Goal: Check status: Check status

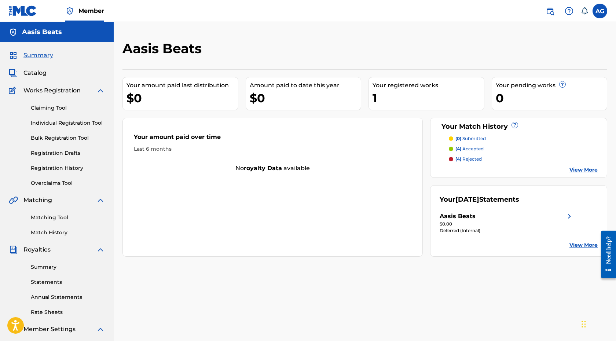
click at [35, 74] on span "Catalog" at bounding box center [34, 73] width 23 height 9
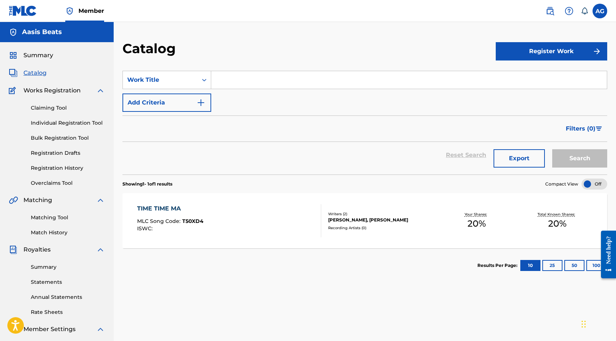
click at [76, 168] on link "Registration History" at bounding box center [68, 168] width 74 height 8
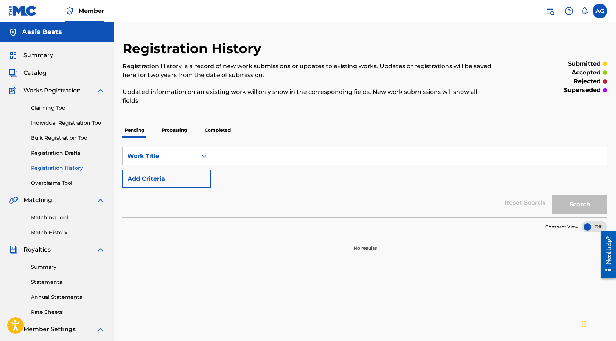
click at [178, 127] on p "Processing" at bounding box center [175, 130] width 30 height 15
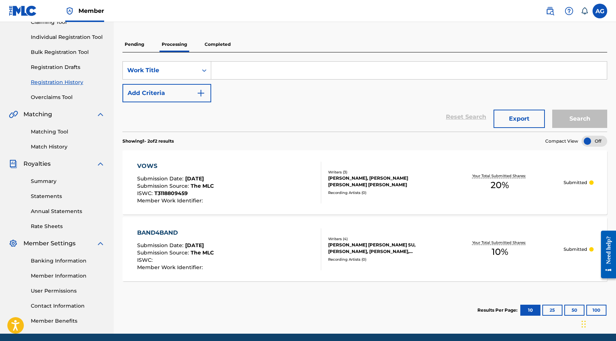
scroll to position [51, 0]
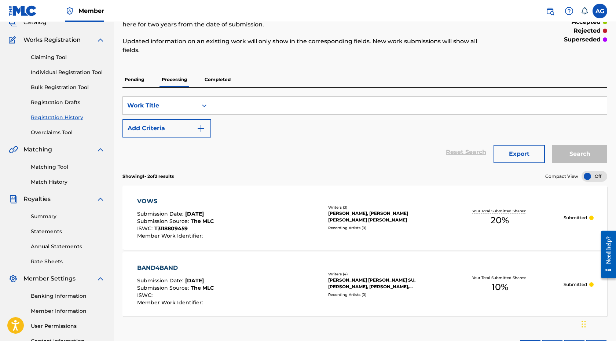
click at [225, 80] on p "Completed" at bounding box center [217, 79] width 30 height 15
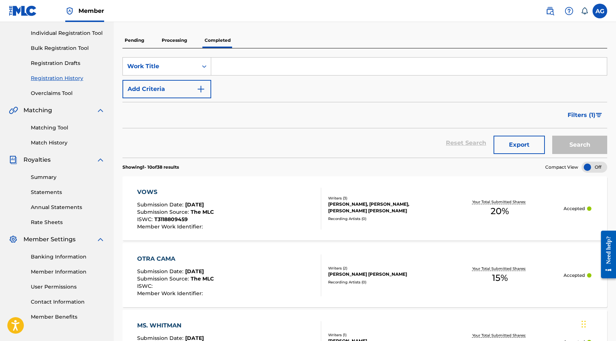
scroll to position [32, 0]
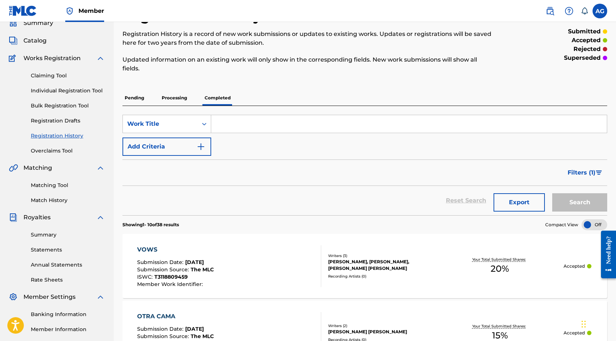
click at [185, 97] on p "Processing" at bounding box center [175, 97] width 30 height 15
